Goal: Task Accomplishment & Management: Manage account settings

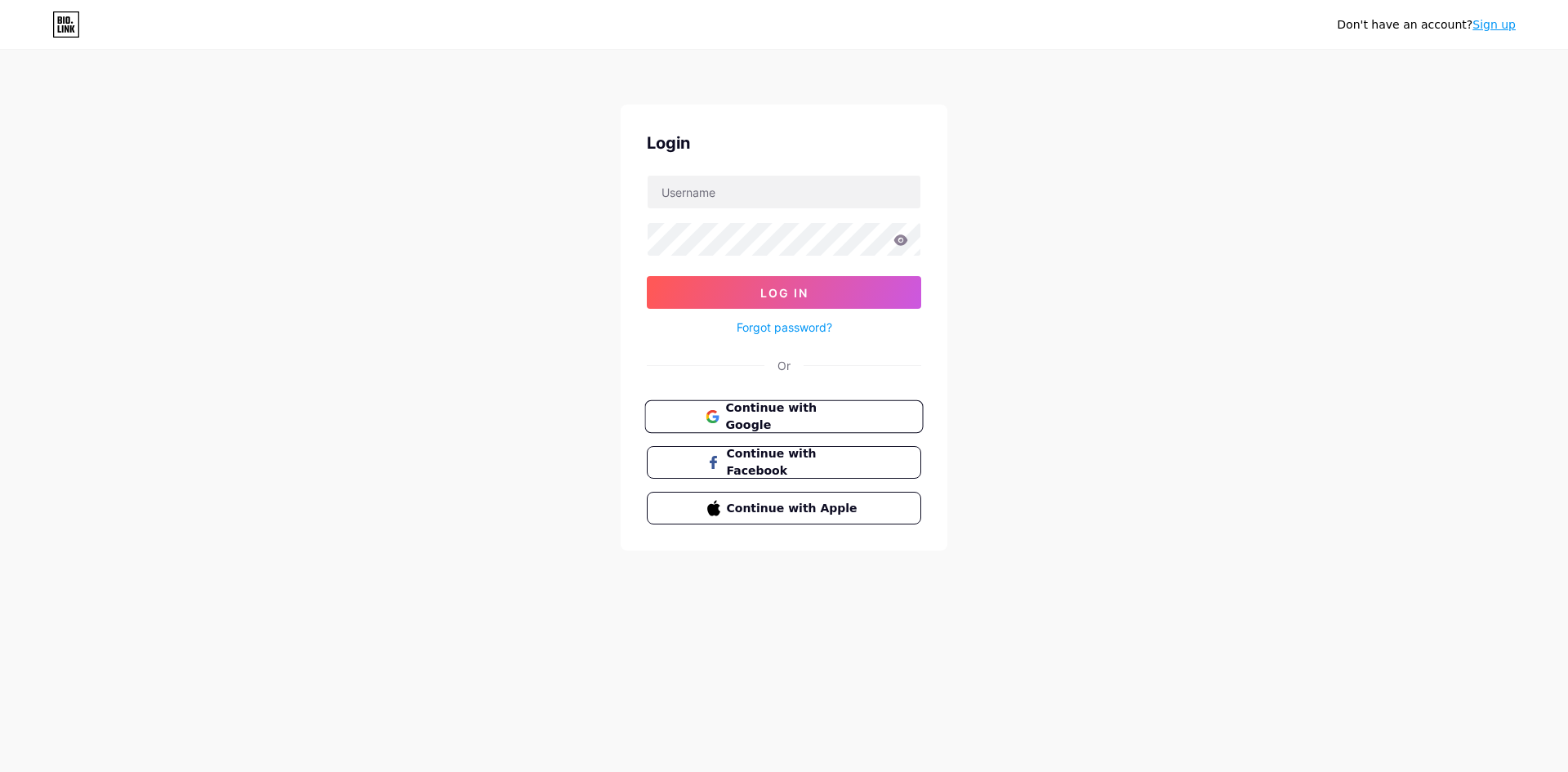
click at [795, 425] on button "Continue with Google" at bounding box center [783, 416] width 278 height 33
